Goal: Information Seeking & Learning: Stay updated

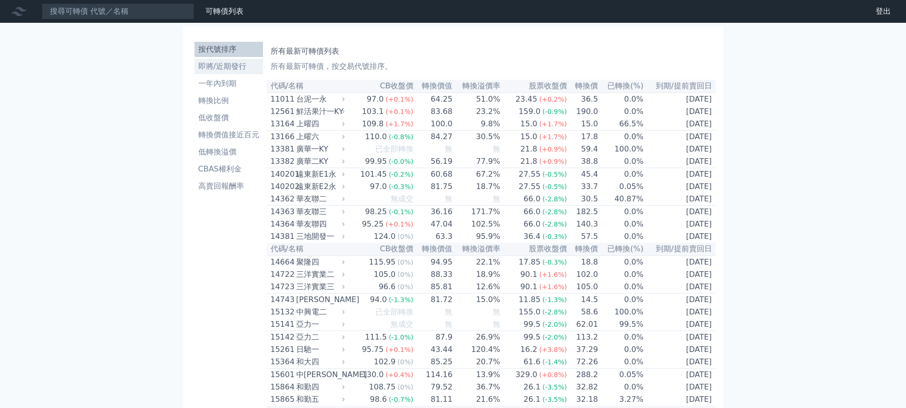
click at [241, 65] on li "即將/近期發行" at bounding box center [228, 66] width 68 height 11
